Goal: Book appointment/travel/reservation

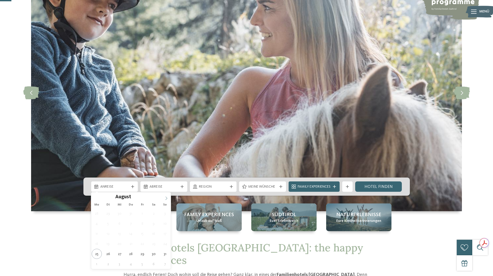
click at [167, 199] on icon at bounding box center [167, 198] width 4 height 4
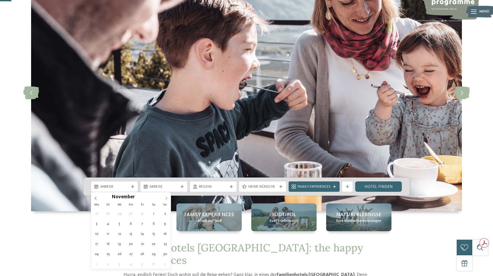
click at [167, 199] on icon at bounding box center [167, 198] width 4 height 4
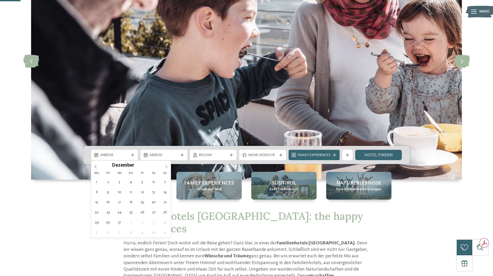
scroll to position [104, 0]
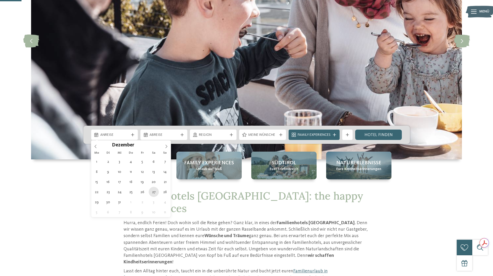
type div "[DATE]"
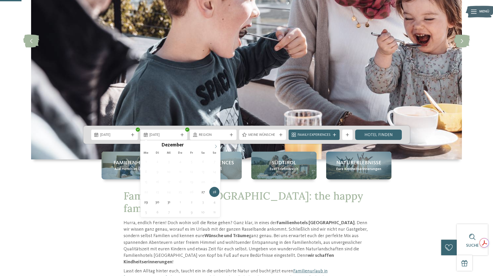
type input "****"
click at [217, 147] on icon at bounding box center [216, 147] width 4 height 4
type div "[DATE]"
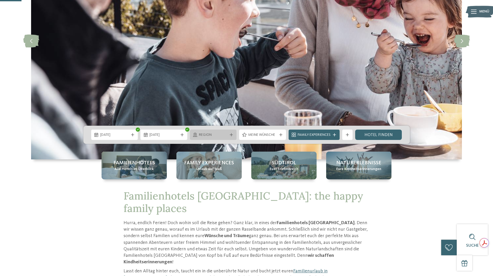
click at [213, 135] on span "Region" at bounding box center [213, 134] width 29 height 5
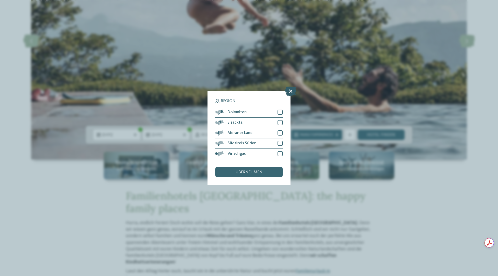
click at [291, 90] on icon at bounding box center [290, 90] width 11 height 9
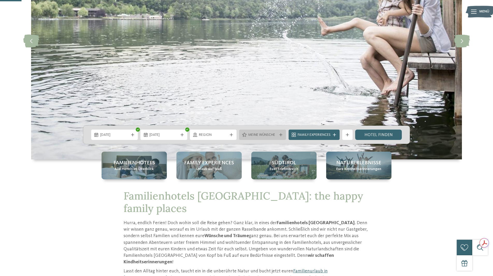
click at [272, 133] on span "Meine Wünsche" at bounding box center [262, 134] width 29 height 5
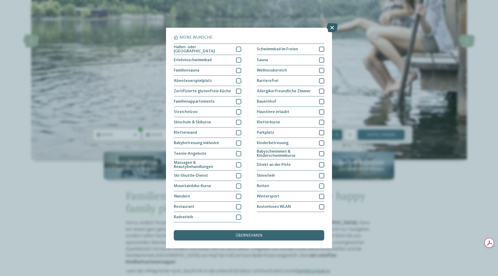
click at [331, 26] on icon at bounding box center [331, 27] width 11 height 9
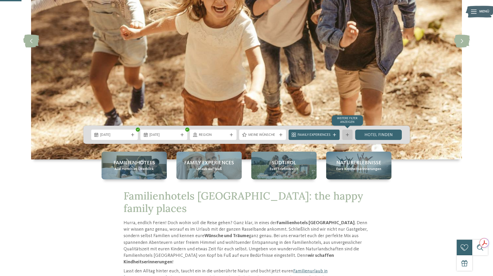
click at [352, 134] on div "Weitere Filter anzeigen" at bounding box center [347, 135] width 10 height 10
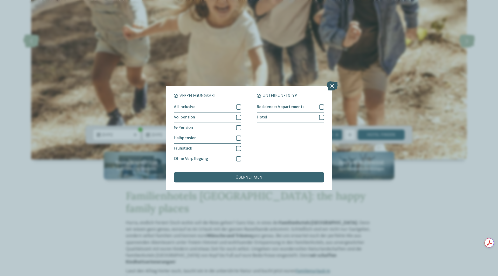
click at [335, 85] on icon at bounding box center [331, 85] width 11 height 9
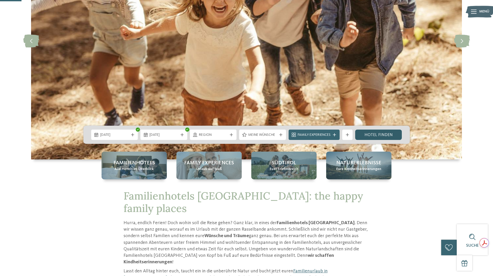
click at [383, 139] on link "Hotel finden" at bounding box center [378, 135] width 47 height 10
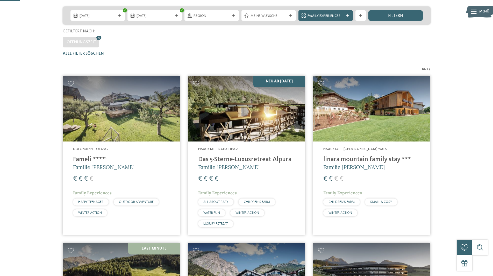
scroll to position [40, 0]
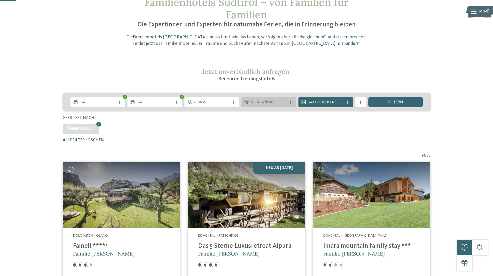
click at [267, 101] on span "Meine Wünsche" at bounding box center [269, 102] width 36 height 5
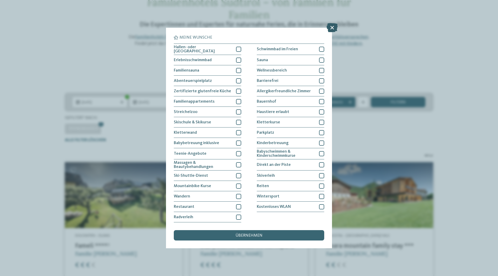
click at [330, 26] on icon at bounding box center [331, 27] width 11 height 9
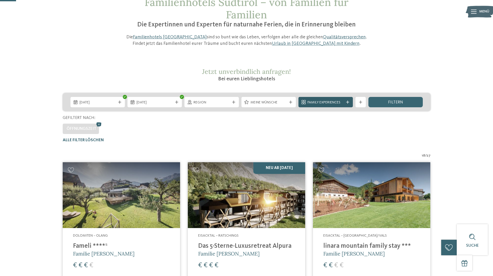
click at [313, 102] on span "Family Experiences" at bounding box center [326, 102] width 36 height 5
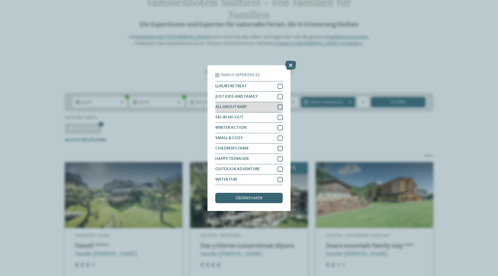
click at [281, 107] on div at bounding box center [279, 106] width 5 height 5
click at [260, 201] on div "übernehmen" at bounding box center [248, 198] width 67 height 10
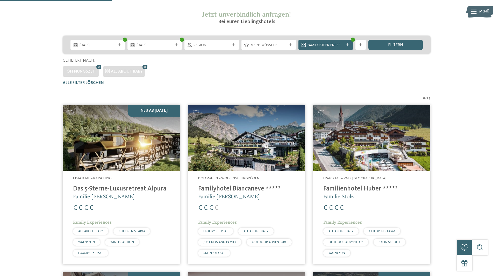
scroll to position [0, 0]
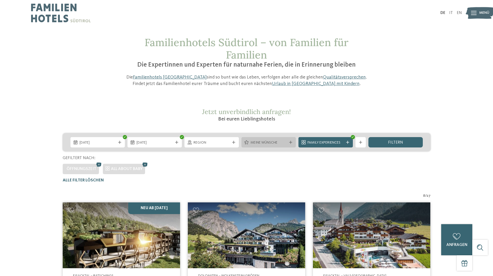
click at [284, 144] on span "Meine Wünsche" at bounding box center [269, 142] width 36 height 5
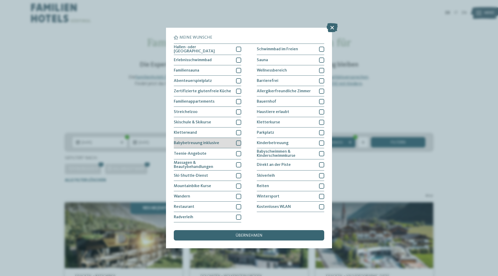
click at [207, 142] on span "Babybetreuung inklusive" at bounding box center [196, 143] width 45 height 4
click at [262, 237] on span "übernehmen" at bounding box center [248, 236] width 27 height 4
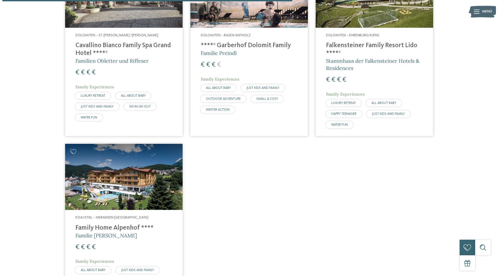
scroll to position [248, 0]
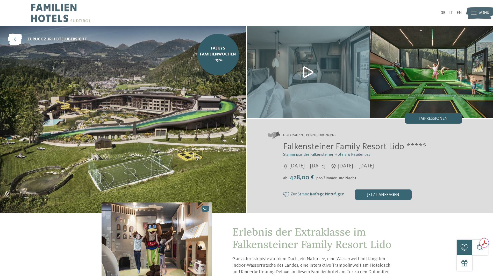
click at [430, 120] on span "Impressionen" at bounding box center [433, 119] width 29 height 4
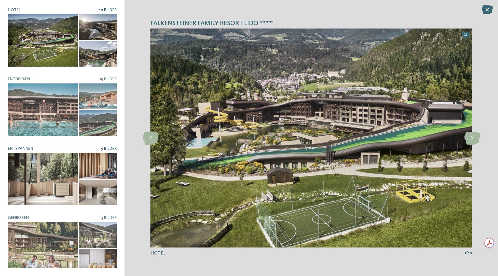
click at [87, 168] on div at bounding box center [98, 166] width 38 height 26
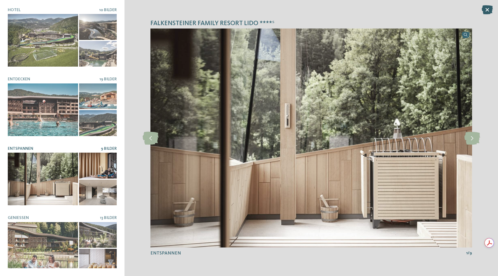
click at [482, 9] on icon at bounding box center [486, 9] width 11 height 9
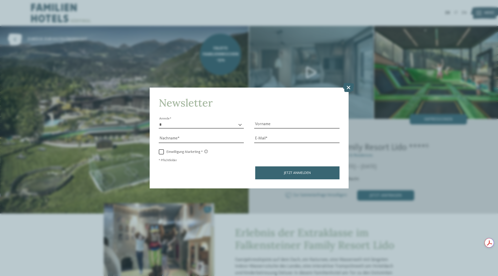
click at [352, 86] on icon at bounding box center [348, 87] width 11 height 9
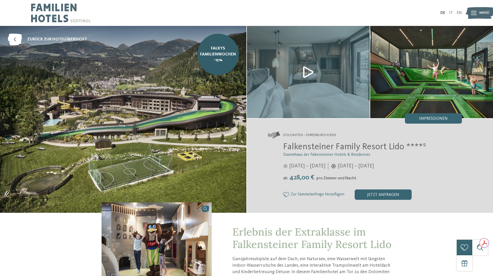
click at [323, 149] on span "Falkensteiner Family Resort Lido ****ˢ" at bounding box center [354, 146] width 143 height 9
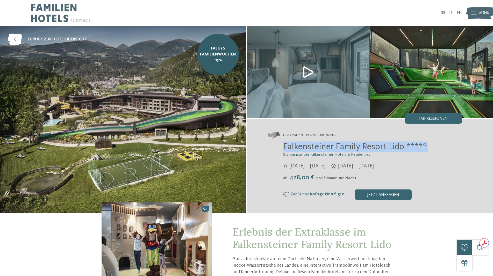
click at [323, 149] on span "Falkensteiner Family Resort Lido ****ˢ" at bounding box center [354, 146] width 143 height 9
copy div "Falkensteiner Family Resort Lido ****ˢ"
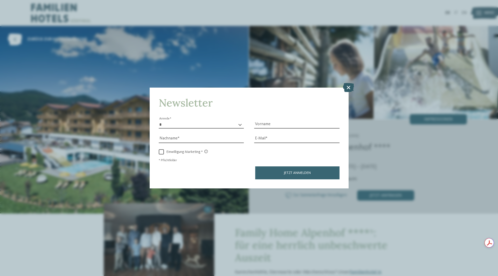
click at [349, 88] on icon at bounding box center [348, 87] width 11 height 9
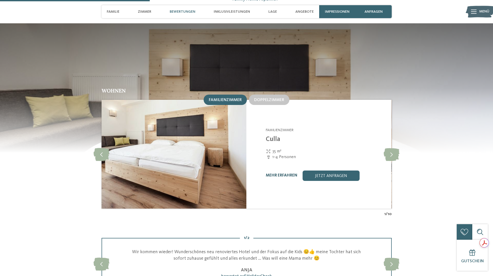
scroll to position [544, 0]
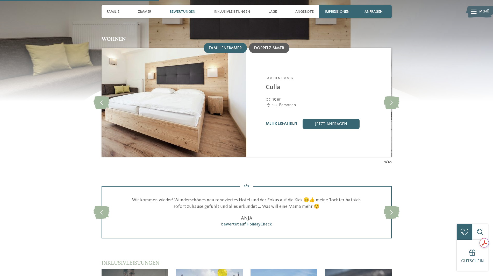
click at [272, 44] on div "Doppelzimmer" at bounding box center [269, 48] width 40 height 10
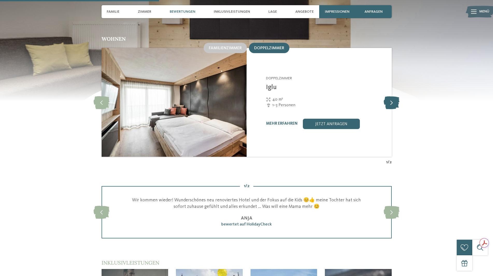
click at [394, 97] on icon at bounding box center [392, 102] width 16 height 13
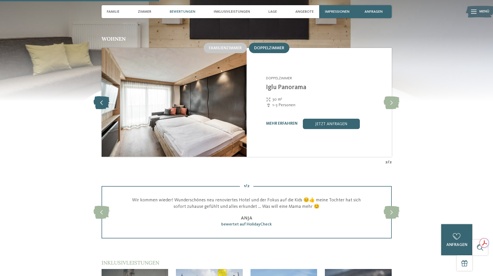
click at [99, 96] on icon at bounding box center [102, 102] width 16 height 13
click at [395, 96] on icon at bounding box center [392, 102] width 16 height 13
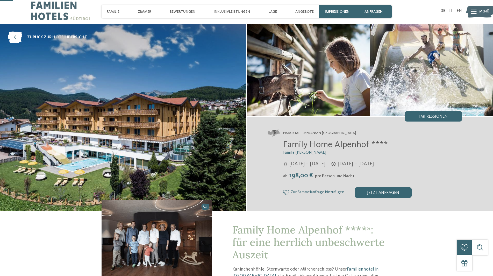
scroll to position [0, 0]
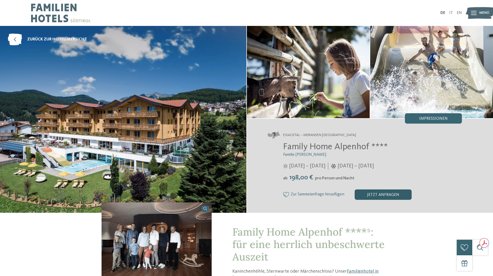
click at [385, 193] on div "jetzt anfragen" at bounding box center [383, 194] width 57 height 10
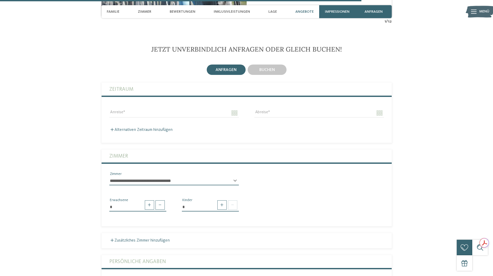
scroll to position [1256, 0]
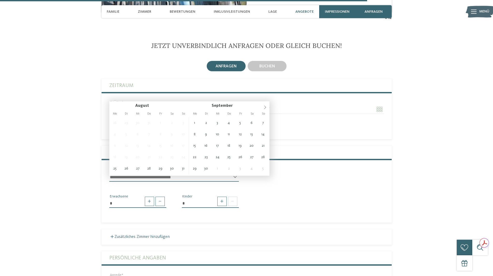
click at [135, 105] on input "Anreise" at bounding box center [174, 109] width 130 height 9
click at [137, 79] on label "Zeitraum" at bounding box center [246, 85] width 275 height 13
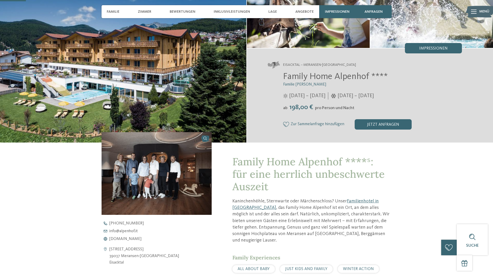
scroll to position [0, 0]
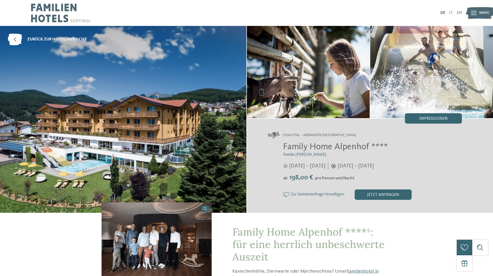
click at [324, 150] on span "Family Home Alpenhof ****" at bounding box center [335, 146] width 105 height 9
copy div "Family Home Alpenhof ****"
